Goal: Information Seeking & Learning: Learn about a topic

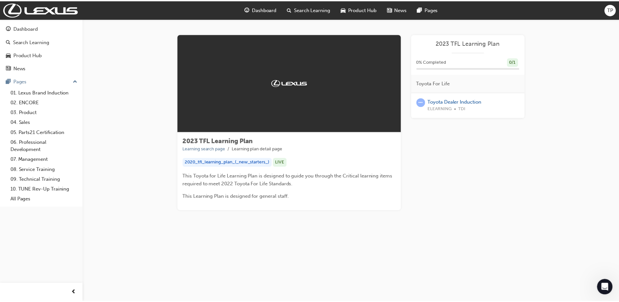
scroll to position [500, 0]
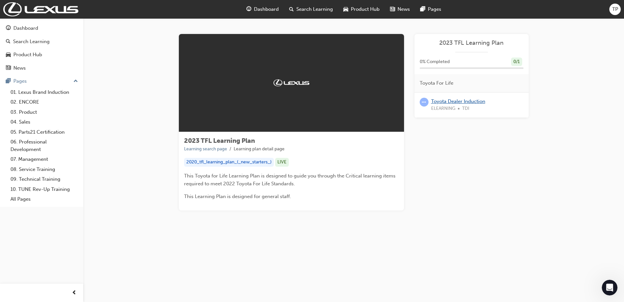
click at [465, 102] on link "Toyota Dealer Induction" at bounding box center [458, 101] width 54 height 6
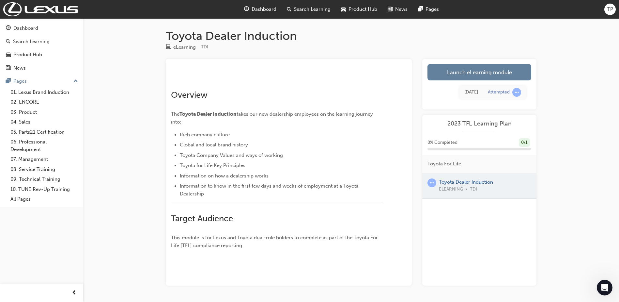
click at [477, 70] on link "Launch eLearning module" at bounding box center [480, 72] width 104 height 16
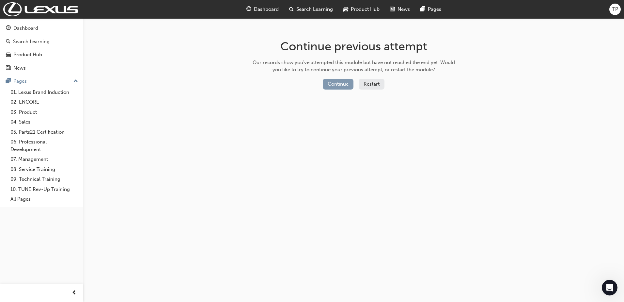
click at [342, 83] on button "Continue" at bounding box center [338, 84] width 31 height 11
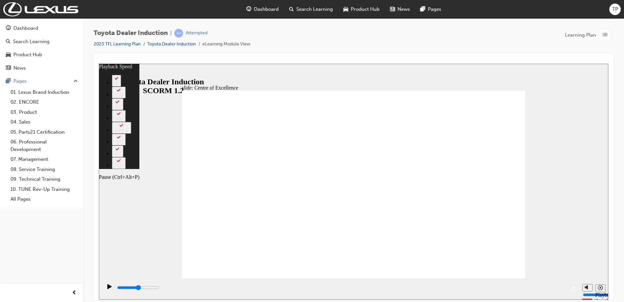
click at [112, 289] on div "Pause (Ctrl+Alt+P)" at bounding box center [109, 288] width 11 height 11
click at [109, 288] on icon "Pause (Ctrl+Alt+P)" at bounding box center [109, 285] width 4 height 5
click at [104, 287] on div "Pause (Ctrl+Alt+P)" at bounding box center [109, 288] width 11 height 11
click at [107, 288] on icon "Pause (Ctrl+Alt+P)" at bounding box center [109, 285] width 4 height 5
click at [574, 287] on icon "Replay (Ctrl+Alt+R)" at bounding box center [574, 288] width 4 height 5
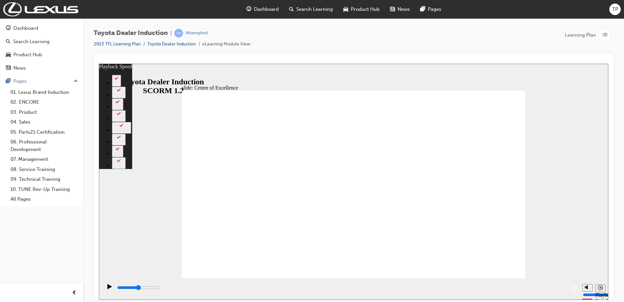
drag, startPoint x: 397, startPoint y: 226, endPoint x: 395, endPoint y: 217, distance: 9.0
type input "30"
